Goal: Information Seeking & Learning: Learn about a topic

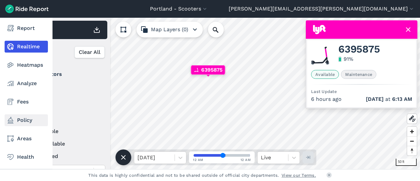
click at [24, 119] on link "Policy" at bounding box center [26, 120] width 43 height 12
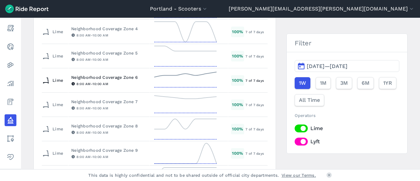
scroll to position [492, 0]
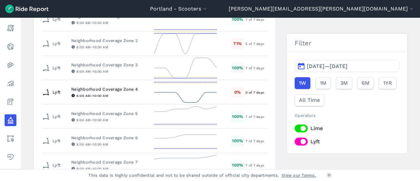
click at [119, 86] on div "Neighborhood Coverage Zone 4" at bounding box center [108, 89] width 75 height 6
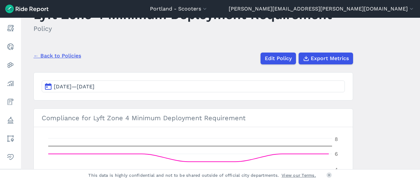
scroll to position [66, 0]
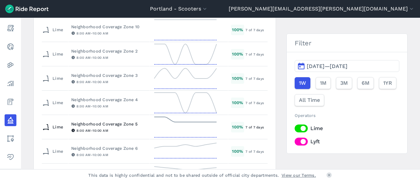
scroll to position [230, 0]
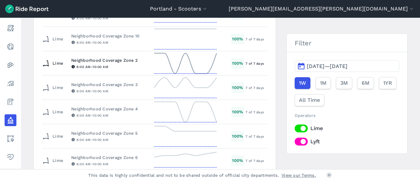
click at [109, 61] on div "Neighborhood Coverage Zone 2" at bounding box center [108, 60] width 75 height 6
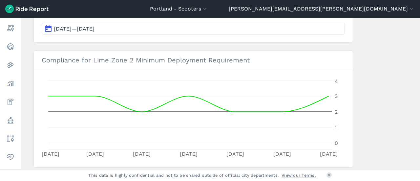
scroll to position [98, 0]
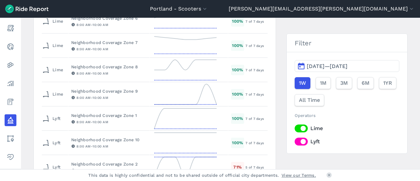
scroll to position [459, 0]
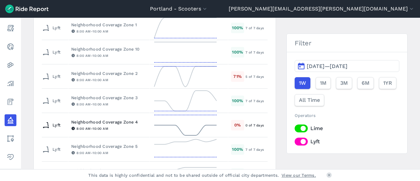
click at [130, 125] on div "8:00 AM - 10:00 AM" at bounding box center [108, 128] width 75 height 6
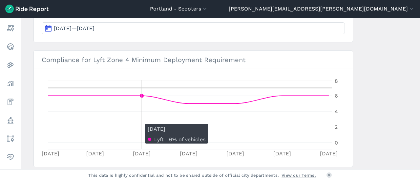
scroll to position [66, 0]
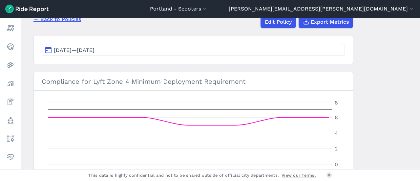
click at [88, 52] on span "[DATE]—[DATE]" at bounding box center [74, 50] width 41 height 6
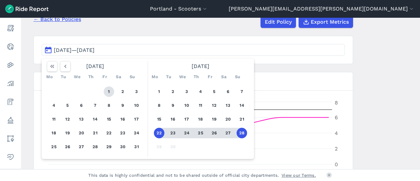
click at [107, 89] on button "1" at bounding box center [109, 91] width 10 height 10
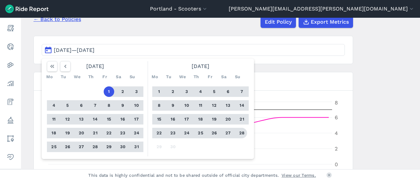
click at [243, 133] on button "28" at bounding box center [241, 133] width 10 height 10
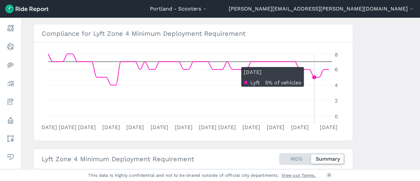
scroll to position [81, 0]
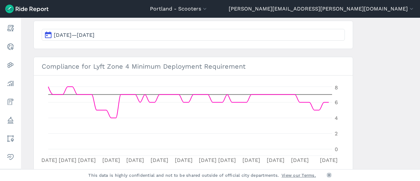
click at [330, 173] on icon at bounding box center [329, 175] width 4 height 4
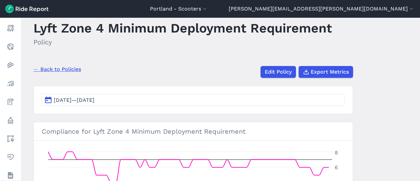
scroll to position [15, 0]
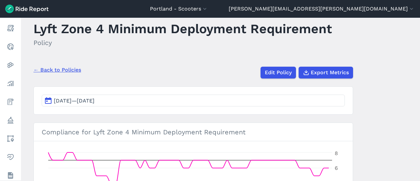
click at [71, 71] on link "← Back to Policies" at bounding box center [57, 70] width 48 height 8
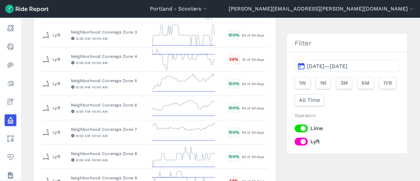
scroll to position [590, 0]
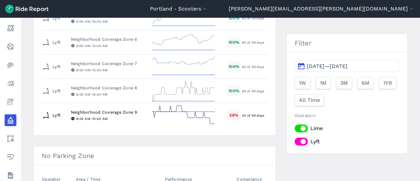
click at [96, 109] on div "Neighborhood Coverage Zone 9" at bounding box center [108, 112] width 74 height 6
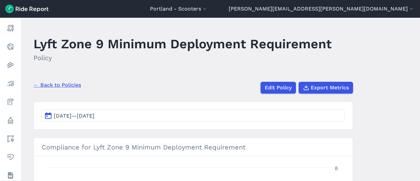
click at [55, 87] on link "← Back to Policies" at bounding box center [57, 85] width 48 height 8
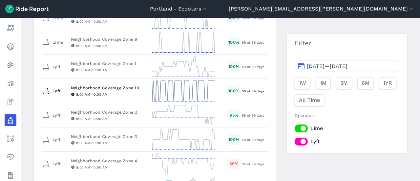
scroll to position [426, 0]
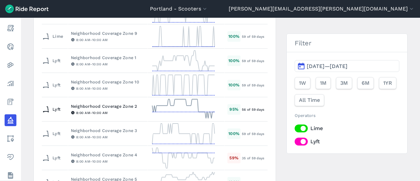
click at [235, 109] on div "95 %" at bounding box center [233, 109] width 13 height 10
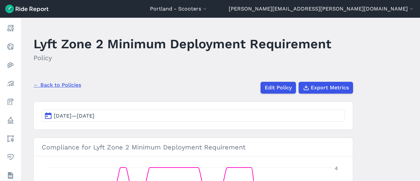
click at [54, 85] on link "← Back to Policies" at bounding box center [57, 85] width 48 height 8
